Goal: Information Seeking & Learning: Compare options

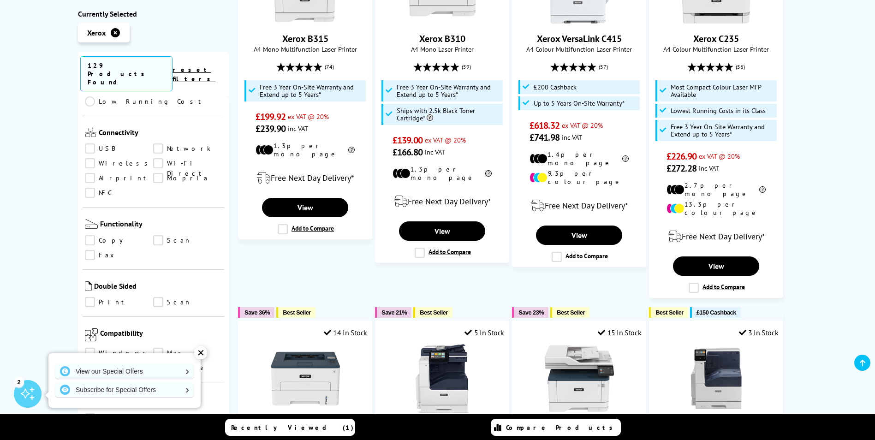
scroll to position [461, 0]
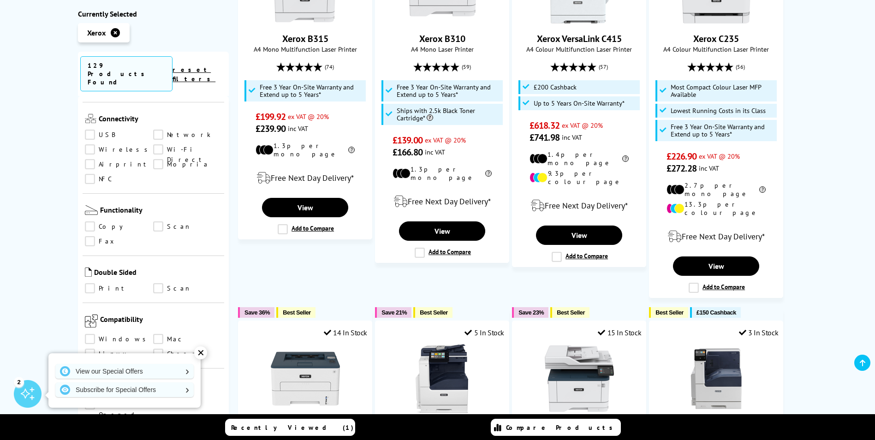
click at [94, 284] on link "Print" at bounding box center [119, 289] width 69 height 10
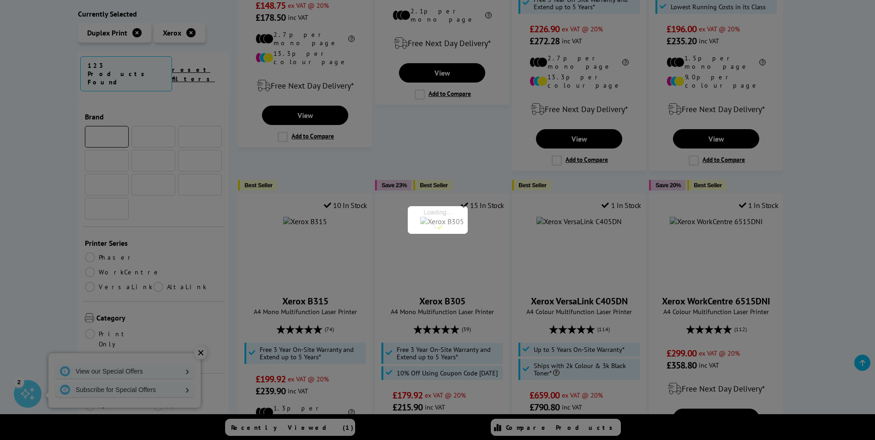
scroll to position [461, 0]
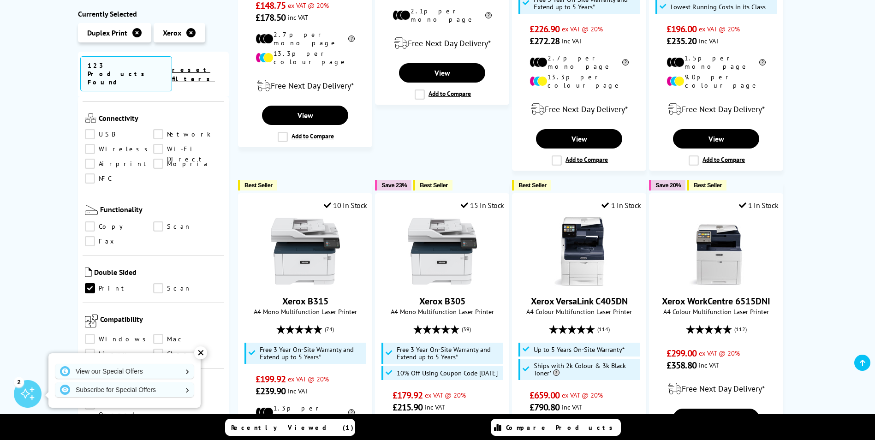
click at [157, 284] on link "Scan" at bounding box center [187, 289] width 69 height 10
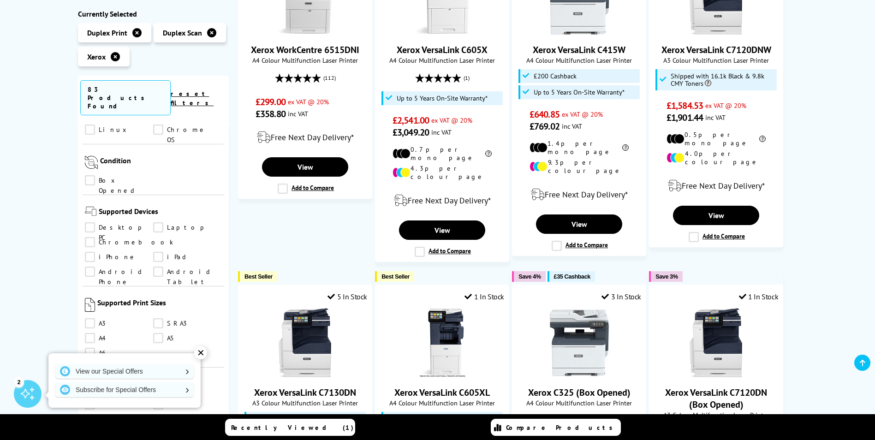
scroll to position [692, 0]
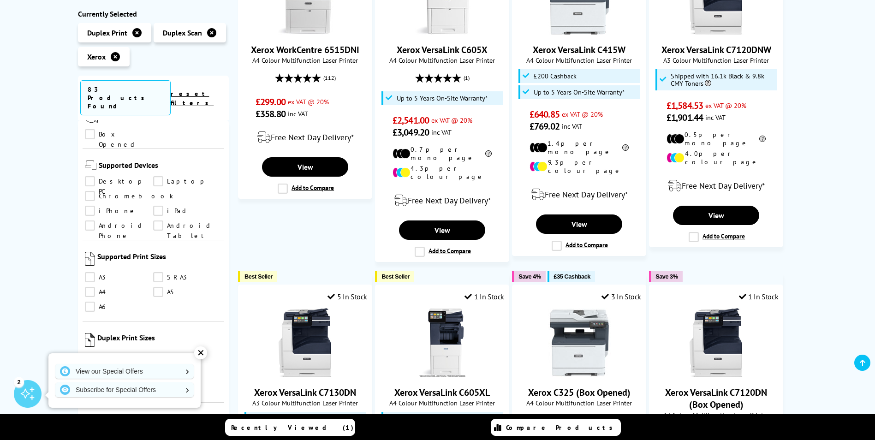
click at [91, 287] on link "A4" at bounding box center [119, 292] width 69 height 10
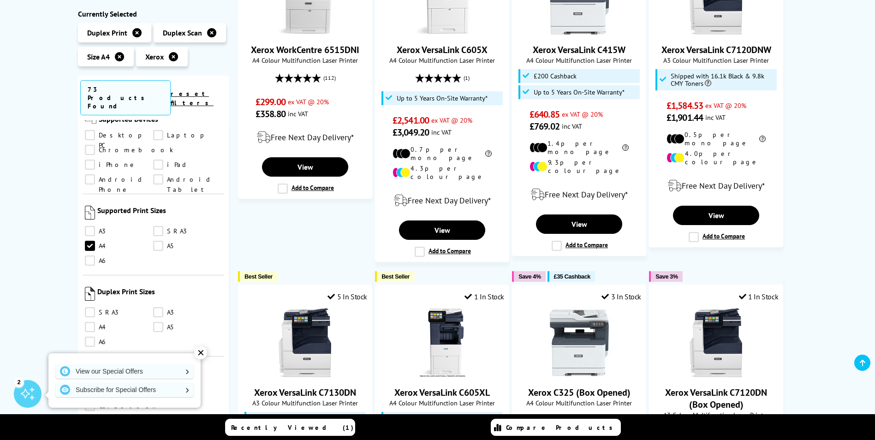
click at [87, 322] on link "A4" at bounding box center [119, 327] width 69 height 10
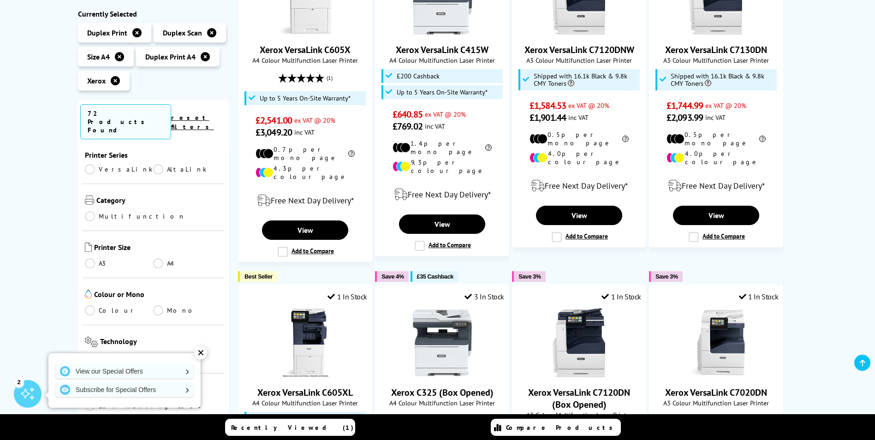
scroll to position [99, 0]
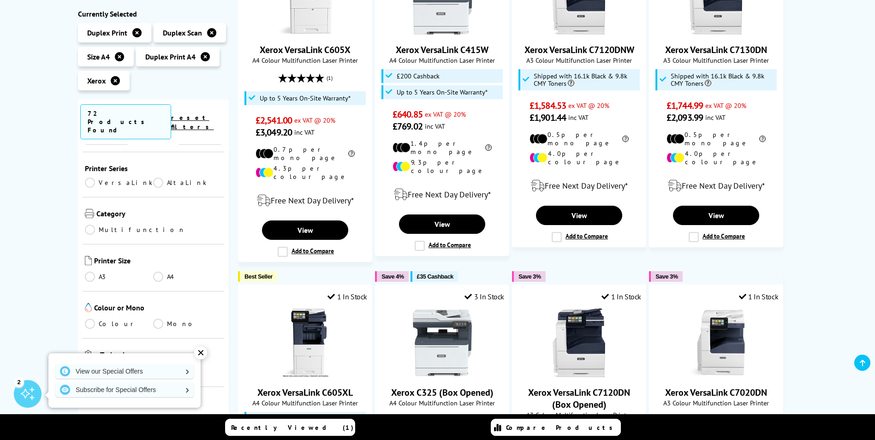
click at [92, 319] on link "Colour" at bounding box center [119, 324] width 69 height 10
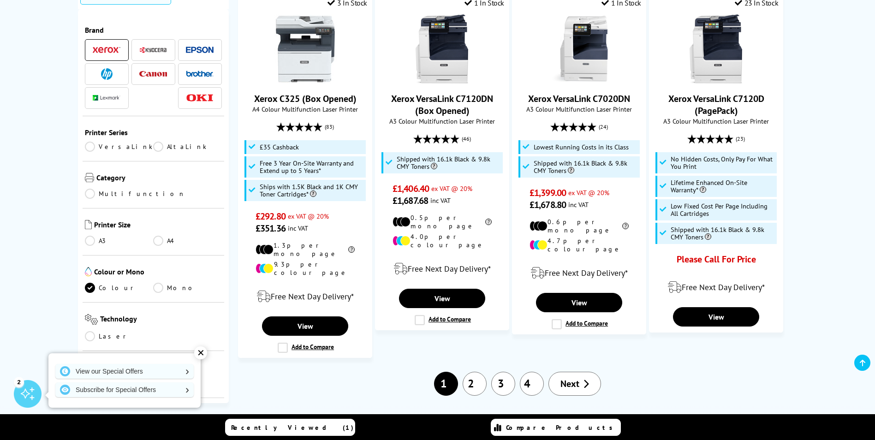
scroll to position [969, 0]
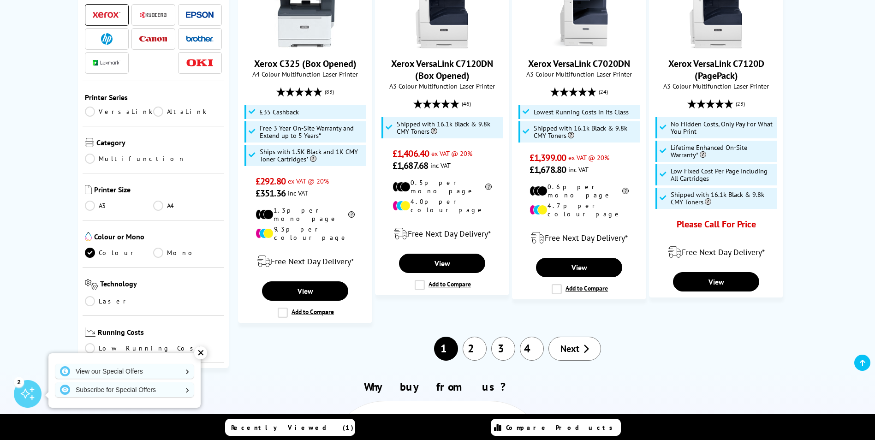
click at [479, 337] on link "2" at bounding box center [475, 349] width 24 height 24
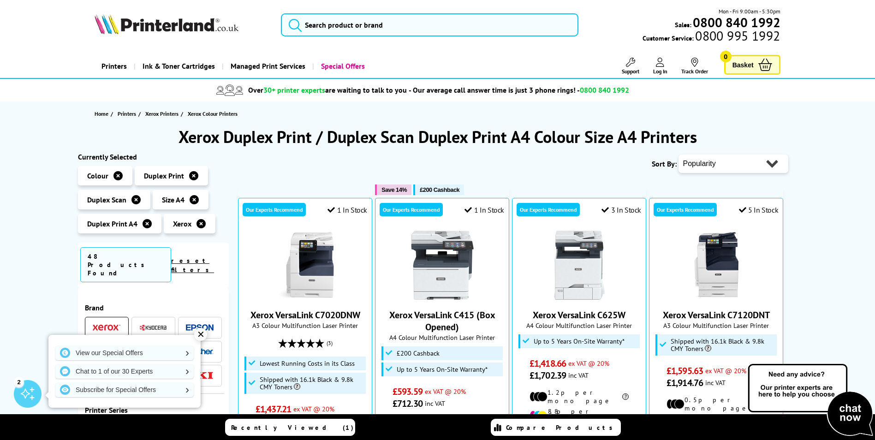
click at [772, 164] on select "Popularity Rating Price - Low to High Price - High to Low Running Costs - Low t…" at bounding box center [734, 164] width 110 height 18
select select "Running Costs"
click at [679, 155] on select "Popularity Rating Price - Low to High Price - High to Low Running Costs - Low t…" at bounding box center [734, 164] width 110 height 18
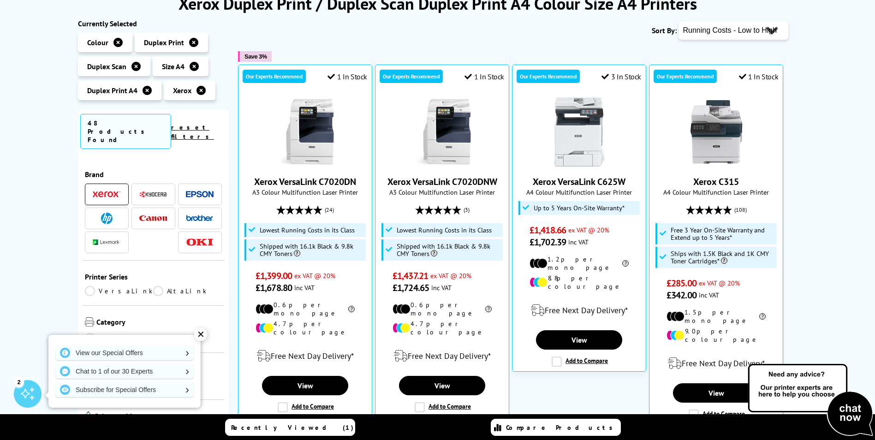
scroll to position [138, 0]
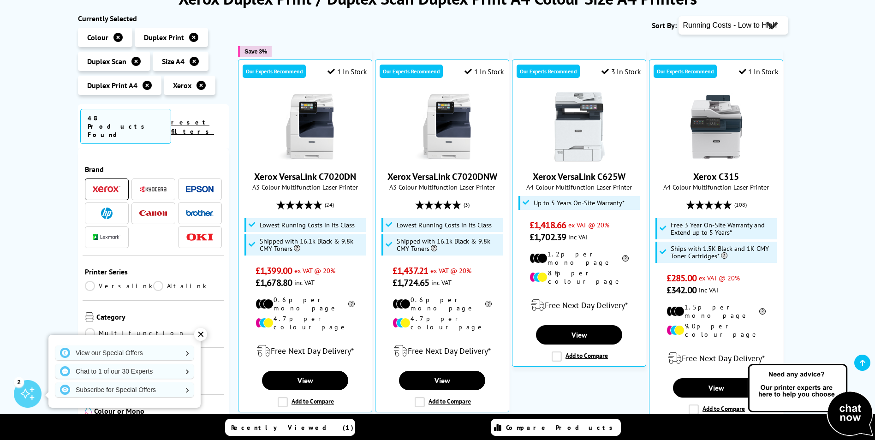
click at [200, 84] on icon at bounding box center [201, 85] width 9 height 9
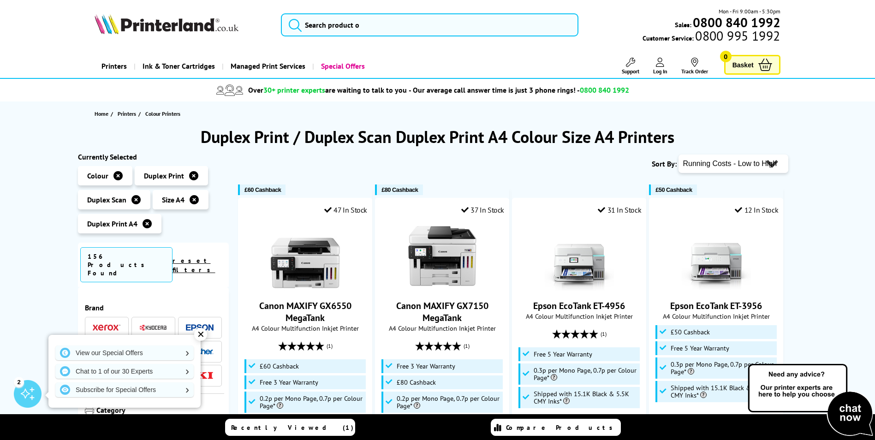
click at [772, 163] on select "Popularity Rating Price - Low to High Price - High to Low Running Costs - Low t…" at bounding box center [734, 164] width 110 height 18
select select "Price Ascending"
click at [679, 155] on select "Popularity Rating Price - Low to High Price - High to Low Running Costs - Low t…" at bounding box center [734, 164] width 110 height 18
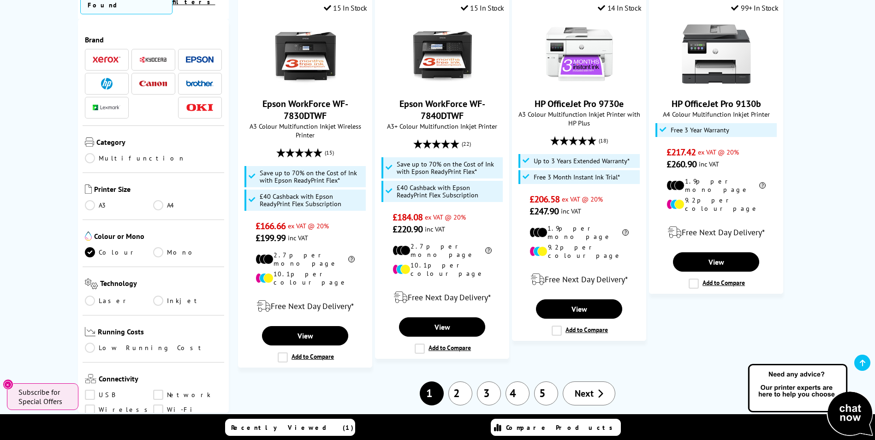
scroll to position [969, 0]
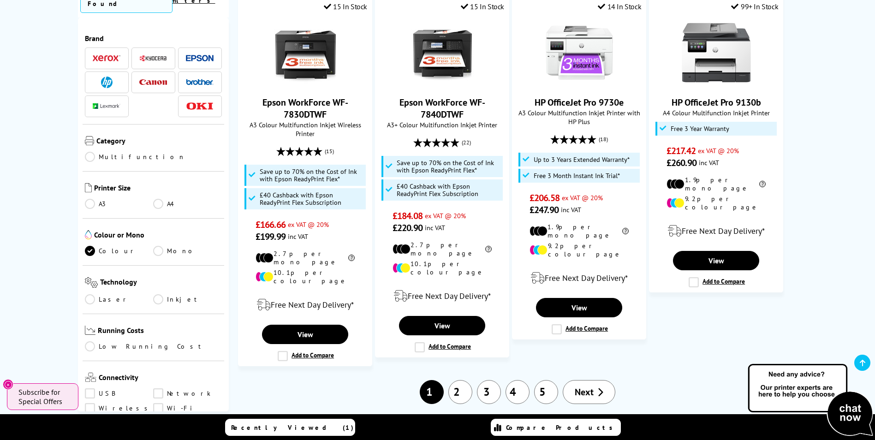
click at [471, 380] on link "2" at bounding box center [460, 392] width 24 height 24
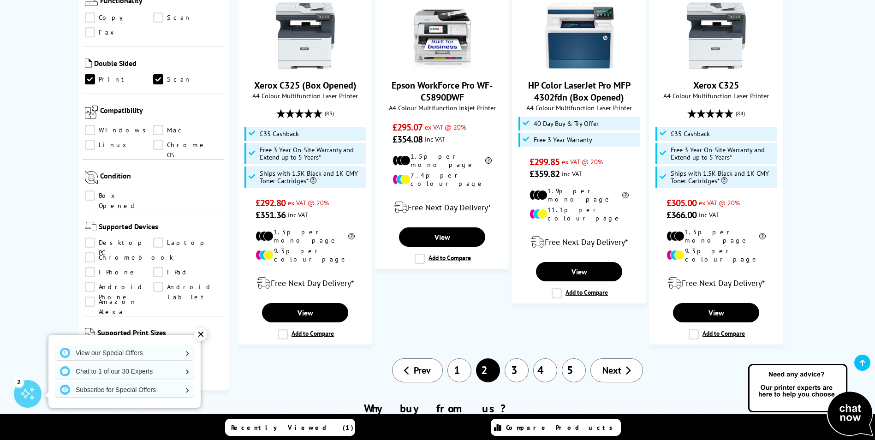
scroll to position [969, 0]
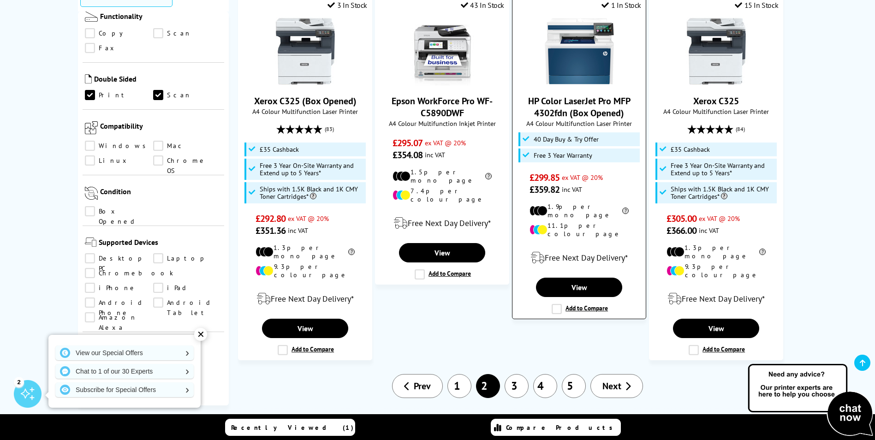
click at [555, 304] on label "Add to Compare" at bounding box center [580, 309] width 56 height 10
click at [0, 0] on input "Add to Compare" at bounding box center [0, 0] width 0 height 0
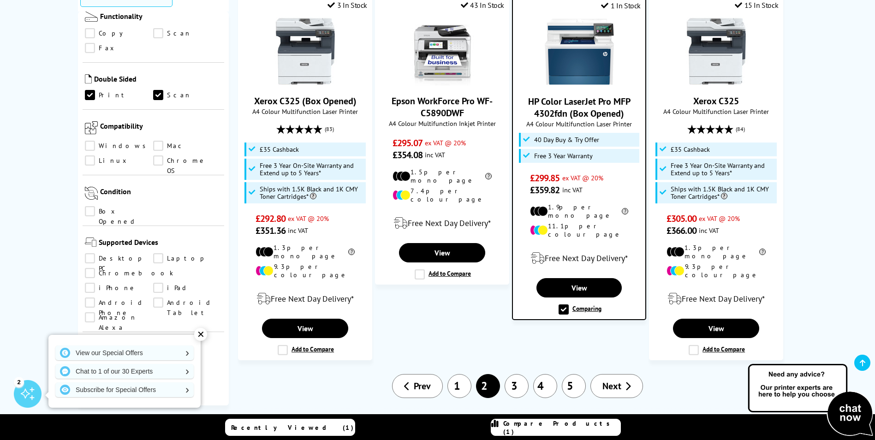
click at [513, 374] on link "3" at bounding box center [517, 386] width 24 height 24
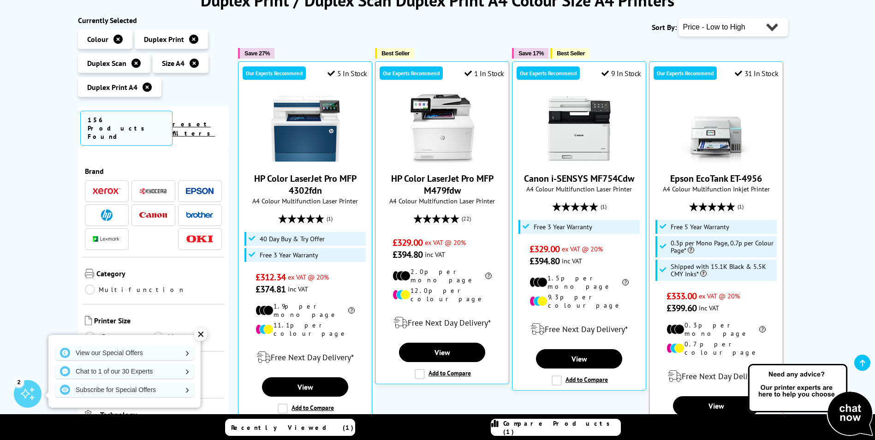
scroll to position [138, 0]
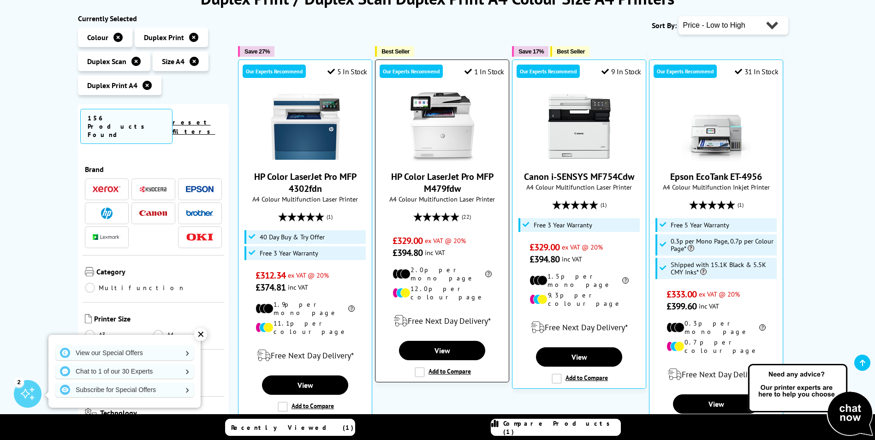
click at [423, 367] on label "Add to Compare" at bounding box center [443, 372] width 56 height 10
click at [0, 0] on input "Add to Compare" at bounding box center [0, 0] width 0 height 0
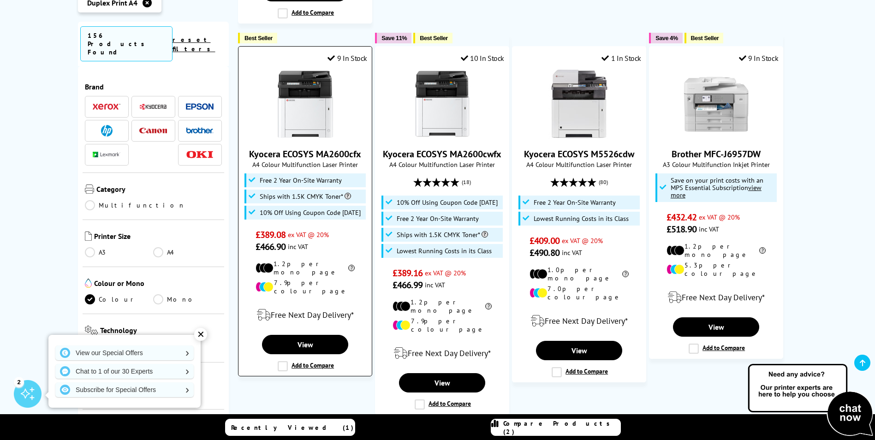
scroll to position [1199, 0]
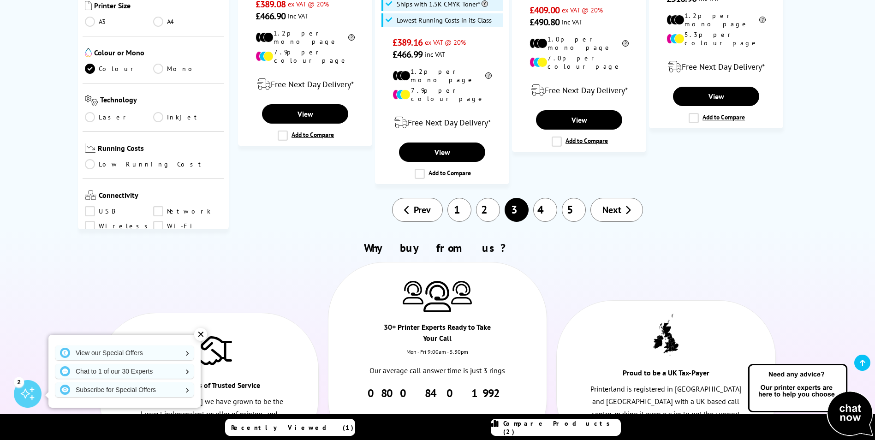
click at [462, 198] on link "1" at bounding box center [459, 210] width 24 height 24
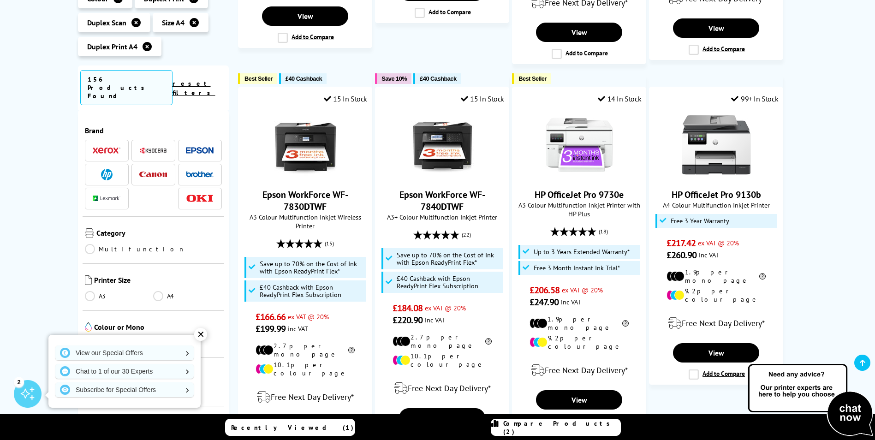
scroll to position [1015, 0]
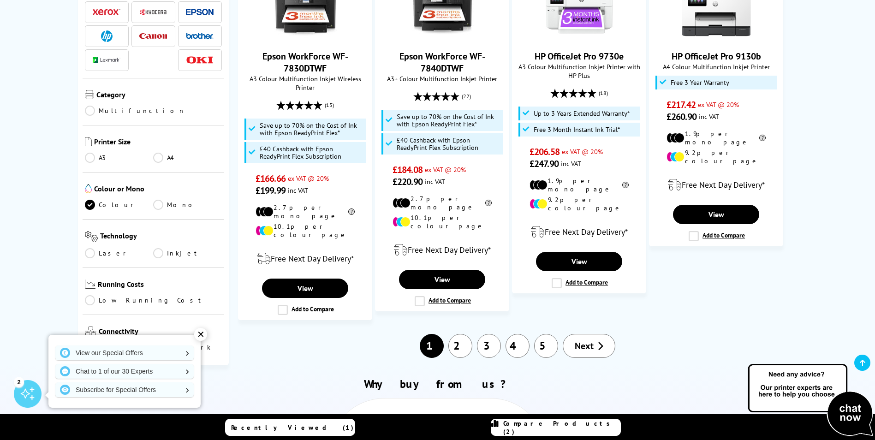
click at [459, 334] on link "2" at bounding box center [460, 346] width 24 height 24
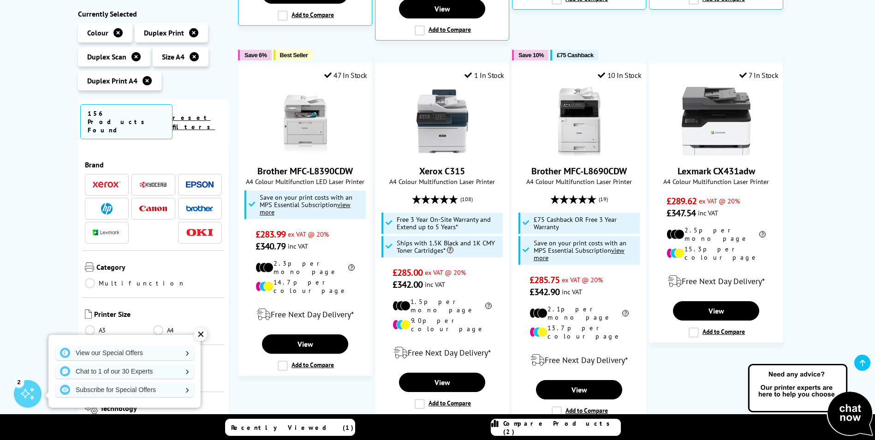
scroll to position [507, 0]
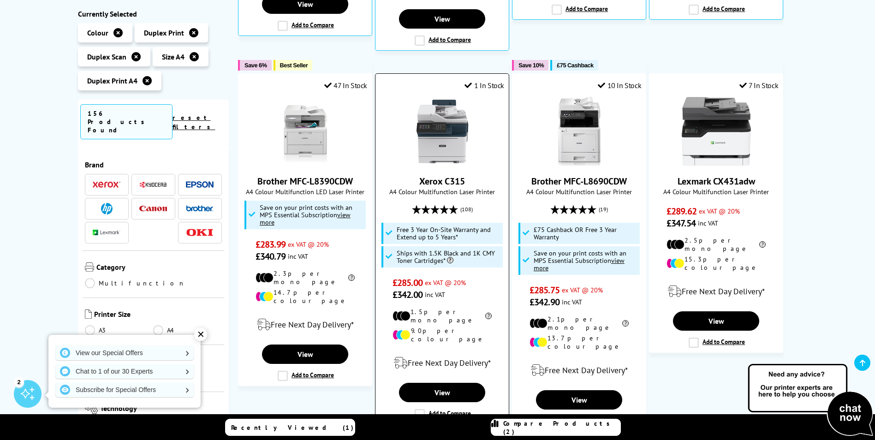
click at [425, 409] on label "Add to Compare" at bounding box center [443, 414] width 56 height 10
click at [0, 0] on input "Add to Compare" at bounding box center [0, 0] width 0 height 0
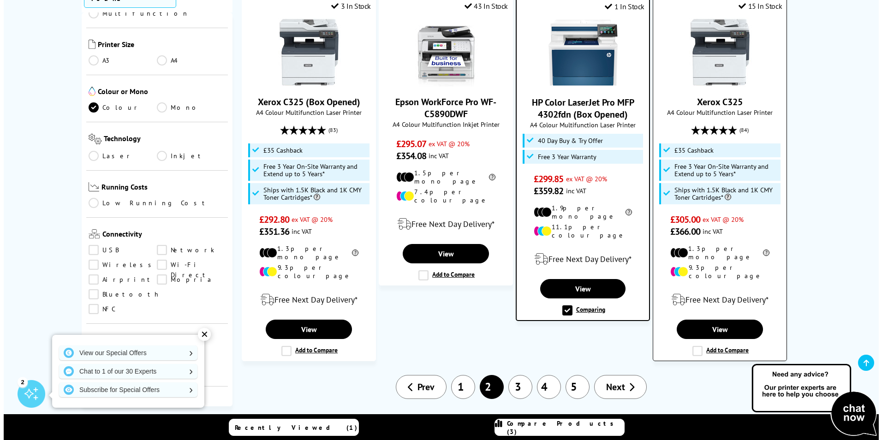
scroll to position [969, 0]
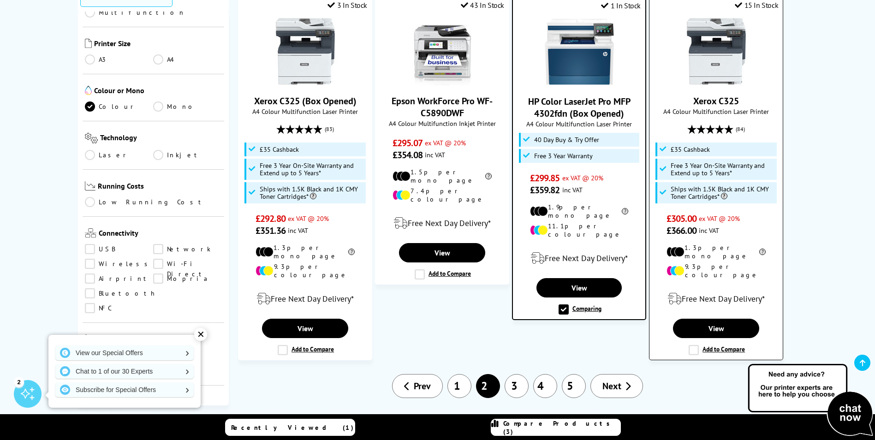
click at [692, 345] on label "Add to Compare" at bounding box center [717, 350] width 56 height 10
click at [0, 0] on input "Add to Compare" at bounding box center [0, 0] width 0 height 0
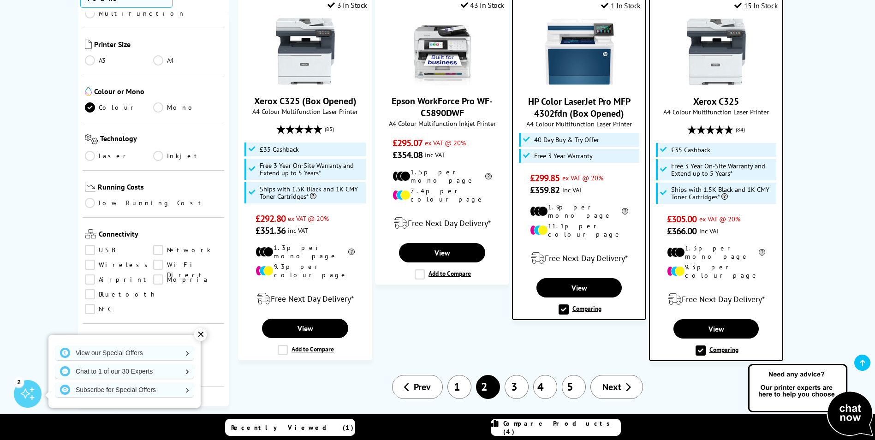
click at [550, 428] on span "Compare Products (4)" at bounding box center [561, 427] width 117 height 17
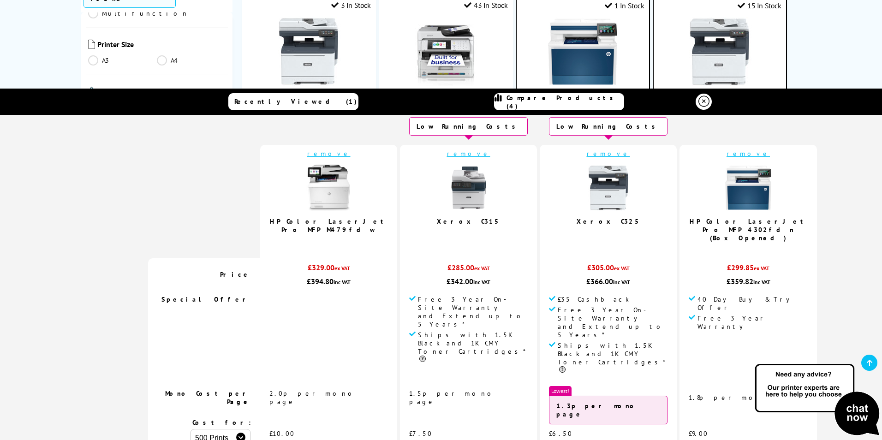
scroll to position [8, 0]
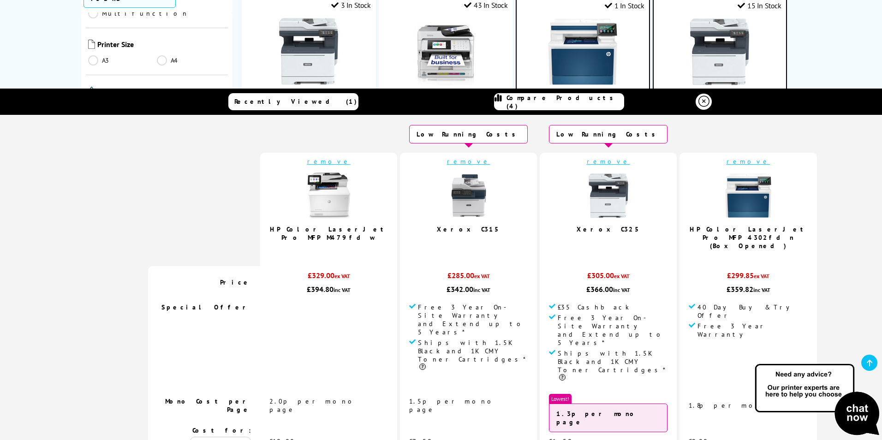
click at [585, 196] on img at bounding box center [608, 196] width 46 height 46
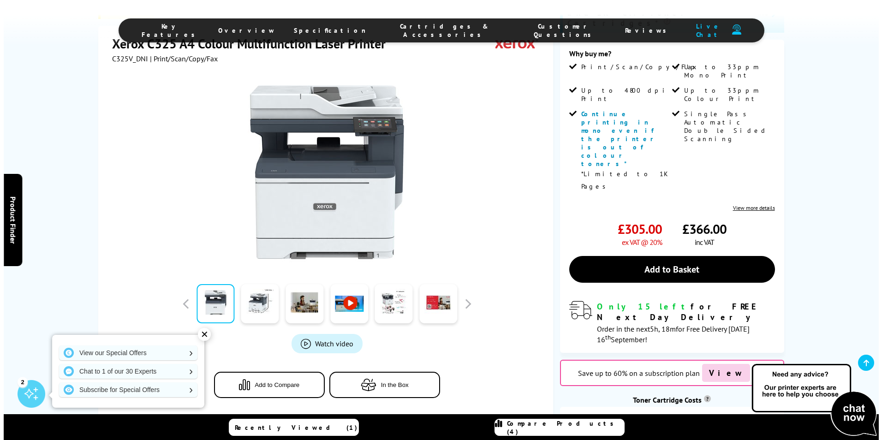
scroll to position [138, 0]
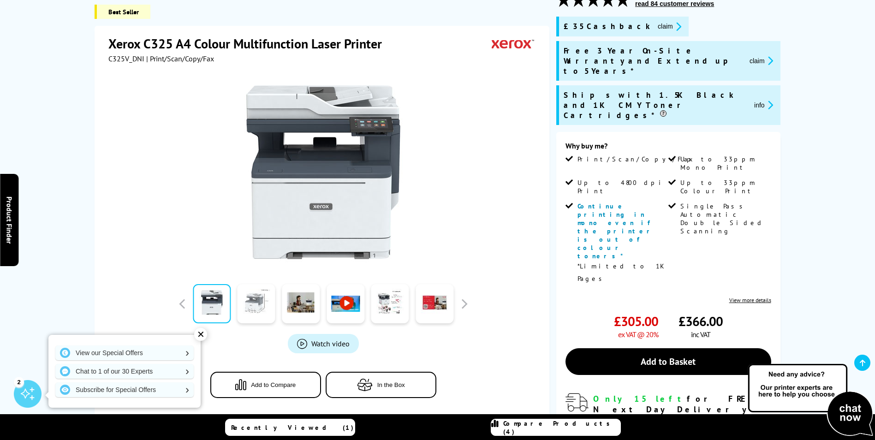
click at [247, 310] on link at bounding box center [257, 304] width 38 height 39
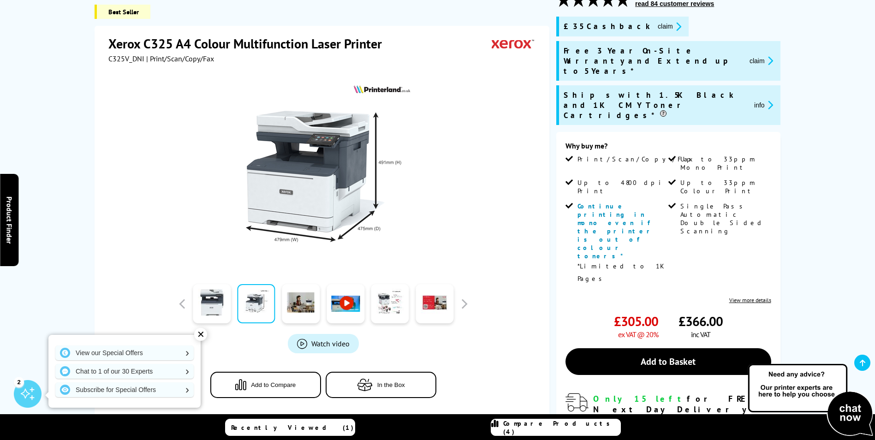
click at [767, 100] on icon "promo-description" at bounding box center [769, 105] width 8 height 10
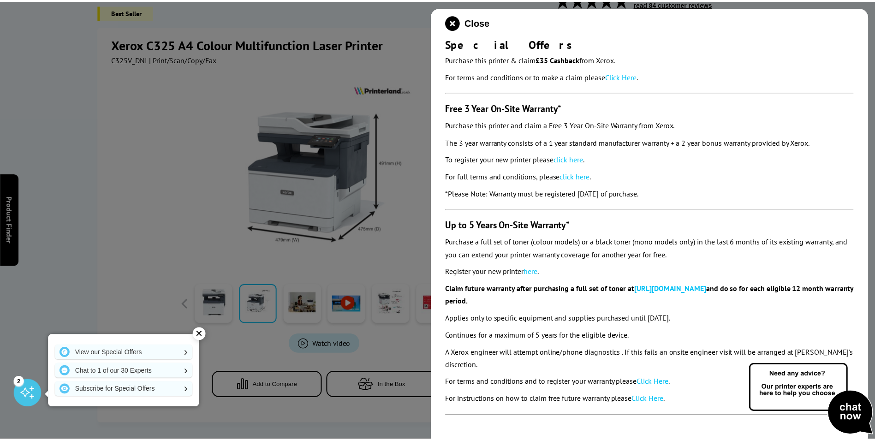
scroll to position [87, 0]
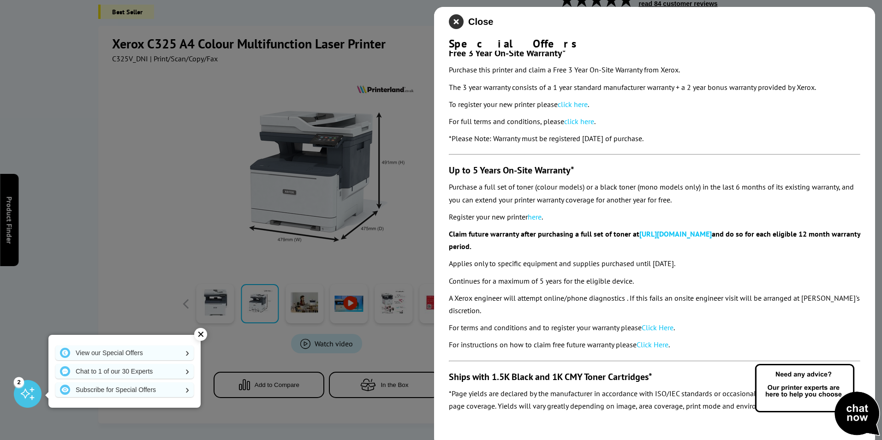
click at [458, 22] on icon "close modal" at bounding box center [456, 21] width 15 height 15
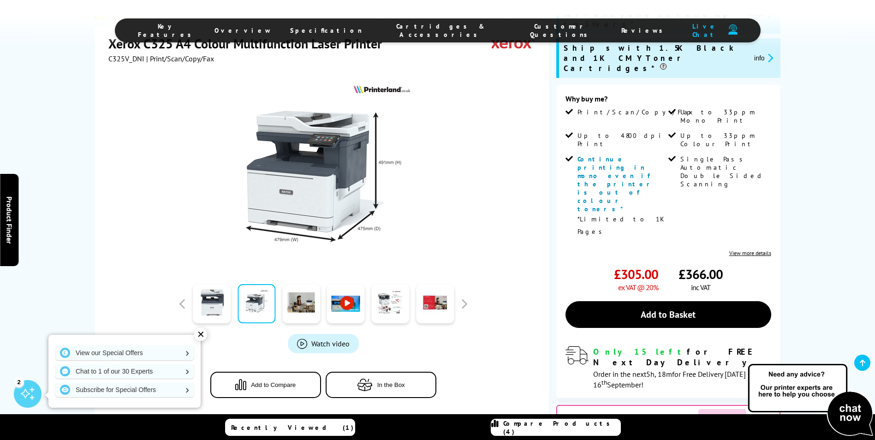
scroll to position [277, 0]
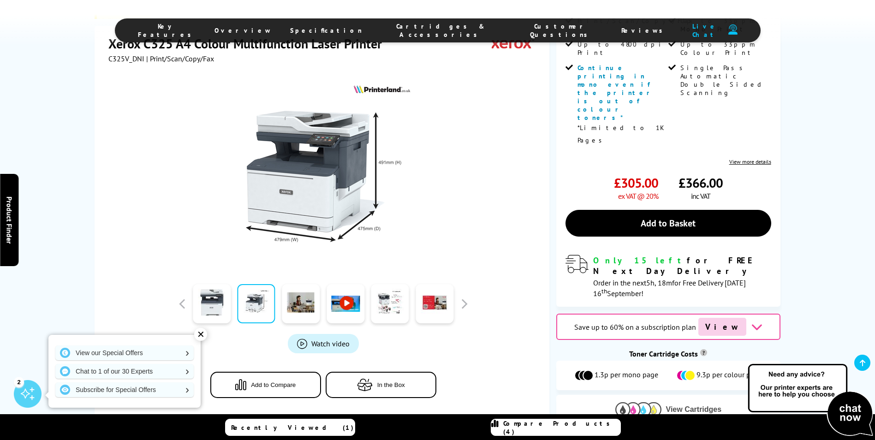
click at [681, 406] on span "View Cartridges" at bounding box center [694, 410] width 56 height 8
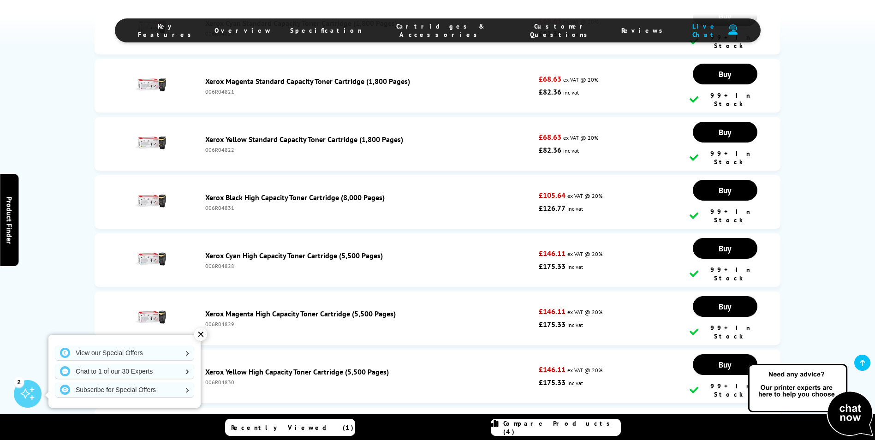
scroll to position [3530, 0]
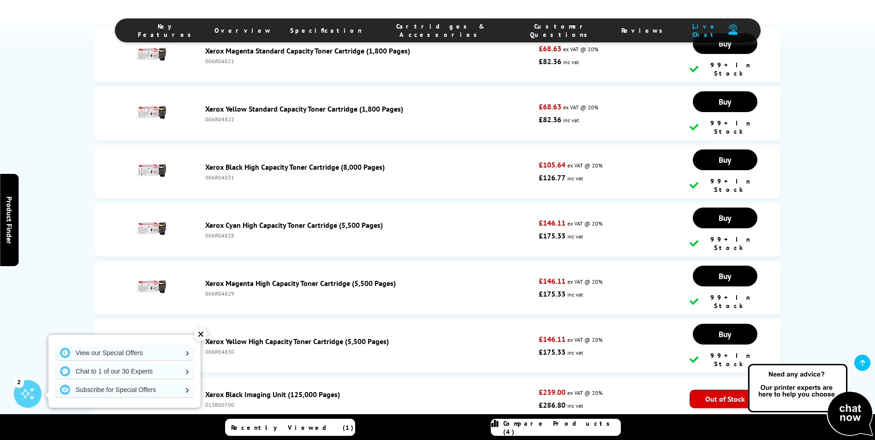
click at [231, 438] on link "Xerox Colour Imaging Unit (125,000 Pages)" at bounding box center [274, 442] width 139 height 9
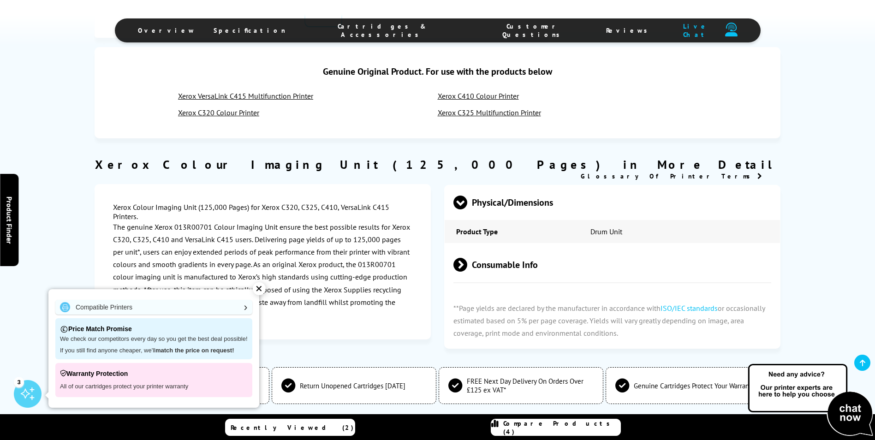
scroll to position [461, 0]
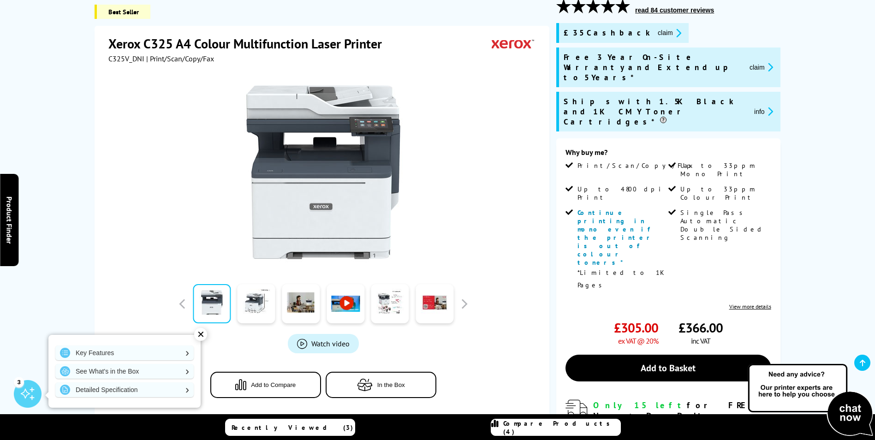
scroll to position [185, 0]
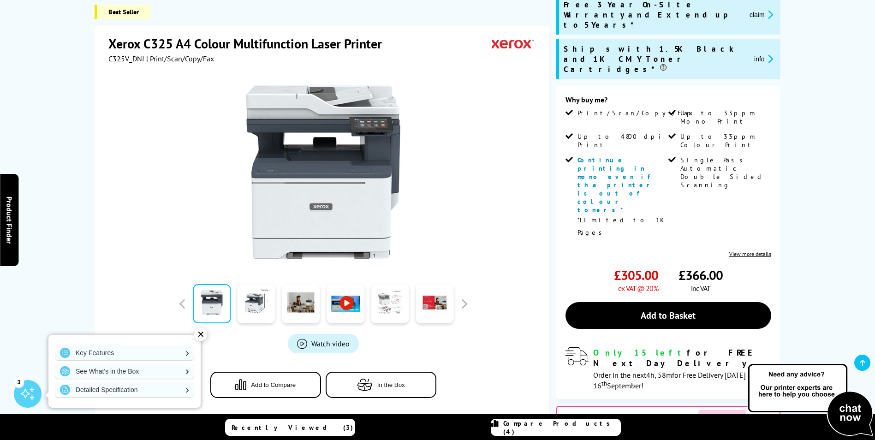
click at [392, 309] on link at bounding box center [390, 304] width 38 height 39
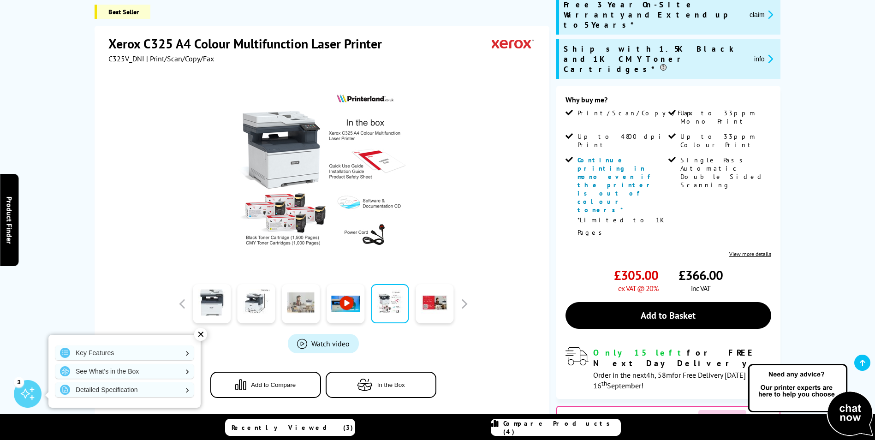
click at [309, 309] on link at bounding box center [301, 304] width 38 height 39
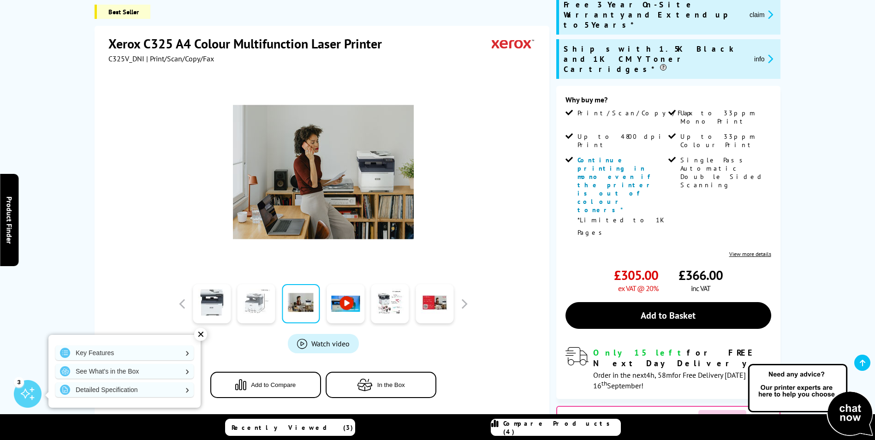
click at [261, 308] on link at bounding box center [257, 304] width 38 height 39
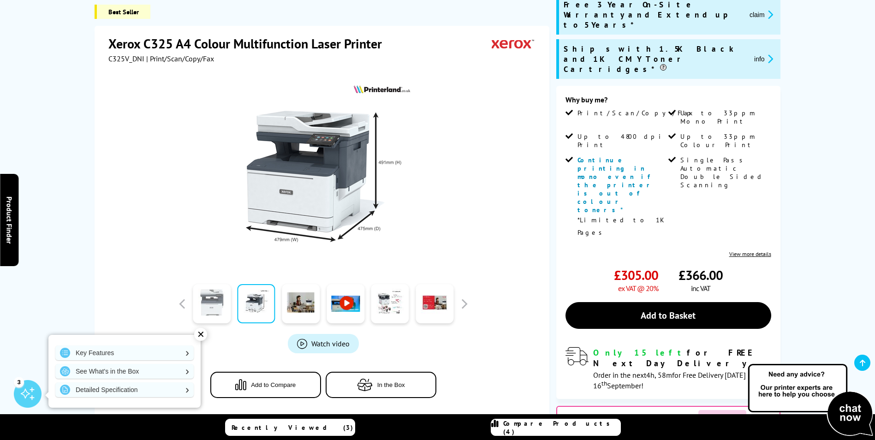
click at [210, 309] on link at bounding box center [212, 304] width 38 height 39
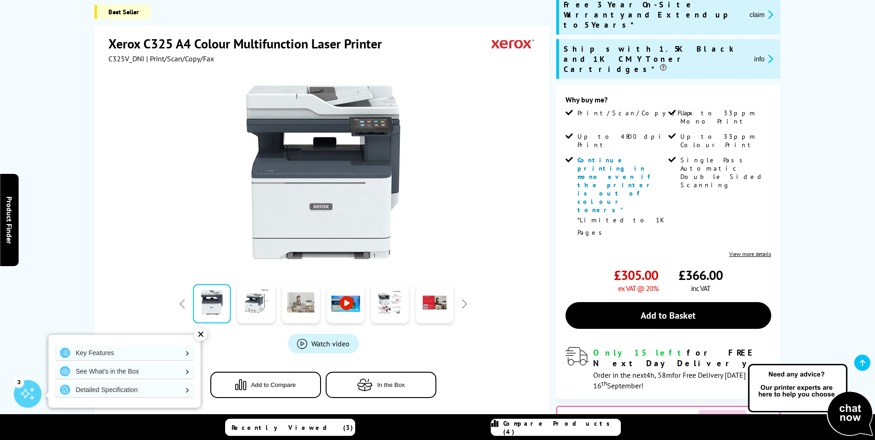
click at [292, 309] on link at bounding box center [301, 304] width 38 height 39
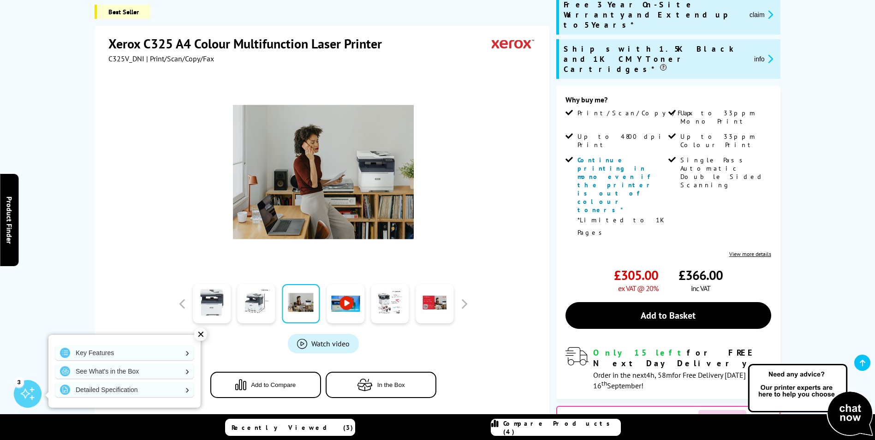
click at [346, 309] on link at bounding box center [346, 304] width 38 height 39
